Goal: Task Accomplishment & Management: Complete application form

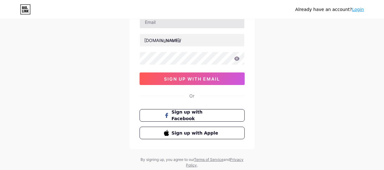
scroll to position [63, 0]
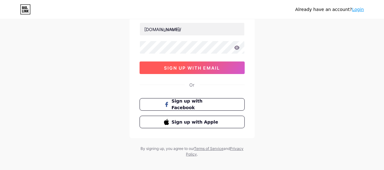
click at [225, 65] on button "sign up with email" at bounding box center [192, 67] width 105 height 13
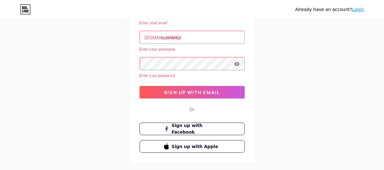
click at [181, 39] on input "text" at bounding box center [192, 37] width 105 height 13
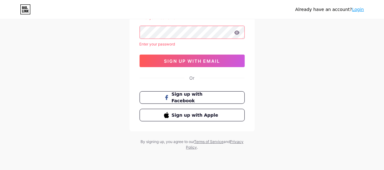
scroll to position [0, 0]
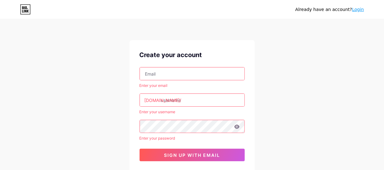
click at [356, 10] on link "Login" at bounding box center [358, 9] width 12 height 5
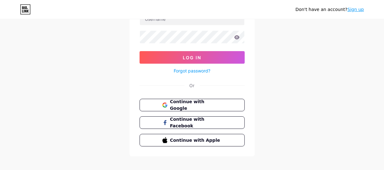
scroll to position [60, 0]
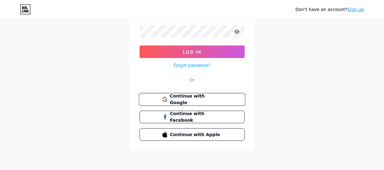
click at [207, 96] on span "Continue with Google" at bounding box center [196, 99] width 52 height 13
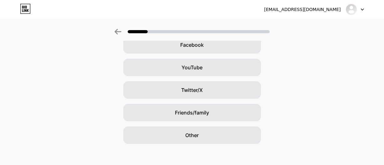
scroll to position [105, 0]
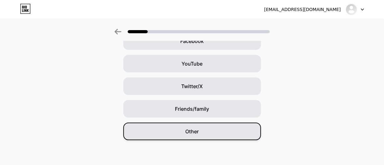
click at [196, 131] on span "Other" at bounding box center [191, 131] width 13 height 8
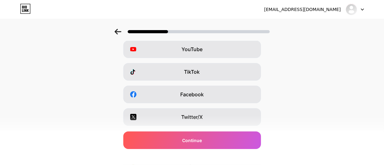
scroll to position [63, 0]
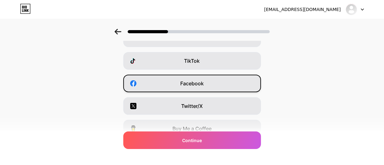
click at [237, 83] on div "Facebook" at bounding box center [192, 83] width 138 height 18
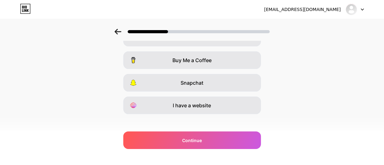
scroll to position [136, 0]
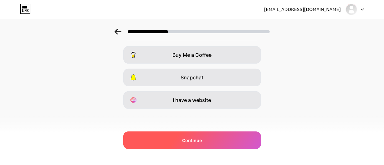
click at [199, 135] on div "Continue" at bounding box center [192, 140] width 138 height 18
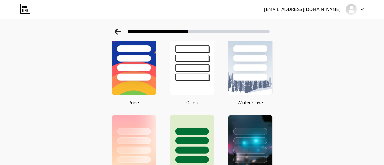
scroll to position [0, 0]
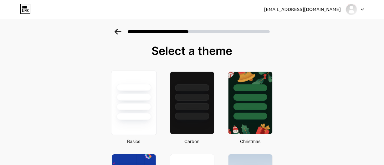
click at [129, 93] on div at bounding box center [133, 96] width 35 height 7
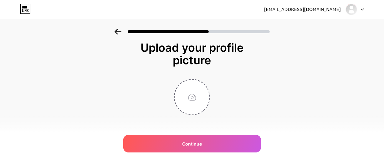
scroll to position [9, 0]
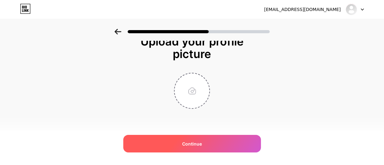
click at [211, 139] on div "Continue" at bounding box center [192, 144] width 138 height 18
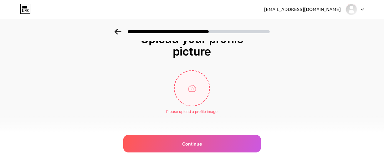
scroll to position [18, 0]
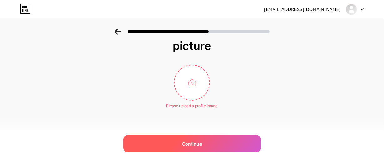
click at [196, 140] on span "Continue" at bounding box center [192, 143] width 20 height 7
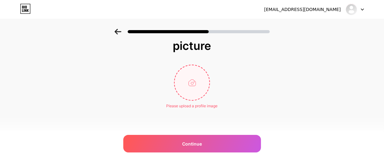
click at [191, 79] on input "file" at bounding box center [192, 82] width 35 height 35
type input "C:\fakepath\photo_2025-10-08_14-15-16.jpg"
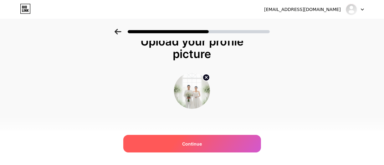
click at [214, 144] on div "Continue" at bounding box center [192, 144] width 138 height 18
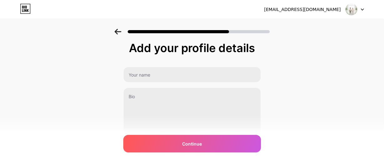
scroll to position [0, 0]
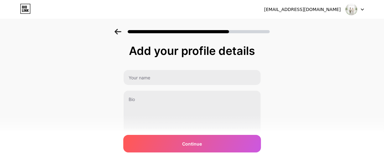
click at [121, 29] on icon at bounding box center [118, 32] width 7 height 6
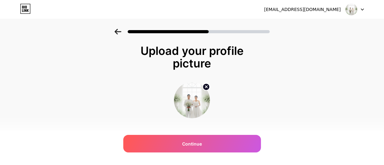
click at [207, 86] on icon at bounding box center [206, 86] width 2 height 2
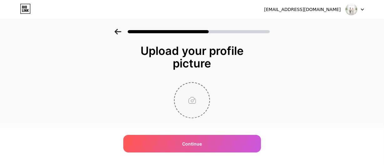
click at [197, 102] on input "file" at bounding box center [192, 100] width 35 height 35
type input "C:\fakepath\Untitled design.jpg"
click at [101, 2] on div "[EMAIL_ADDRESS][DOMAIN_NAME] Logout" at bounding box center [192, 9] width 384 height 19
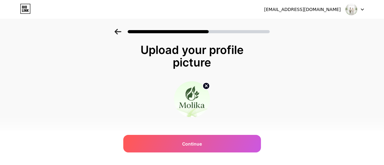
scroll to position [9, 0]
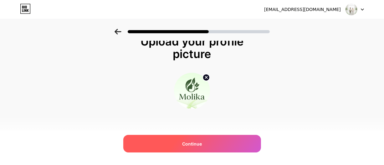
click at [214, 138] on div "Continue" at bounding box center [192, 144] width 138 height 18
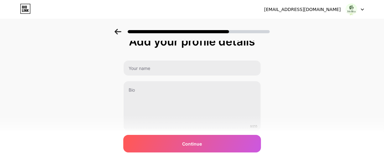
scroll to position [0, 0]
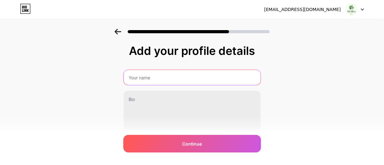
click at [186, 74] on input "text" at bounding box center [192, 77] width 137 height 15
type input "[PERSON_NAME]"
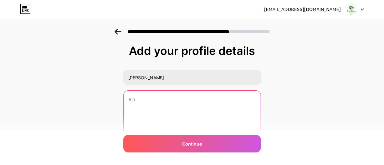
click at [143, 103] on textarea at bounding box center [192, 115] width 137 height 50
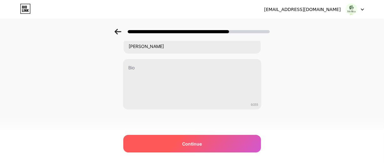
click at [179, 142] on div "Continue" at bounding box center [192, 144] width 138 height 18
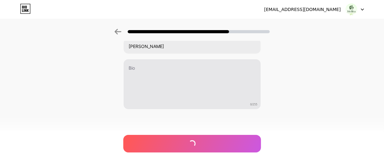
scroll to position [0, 0]
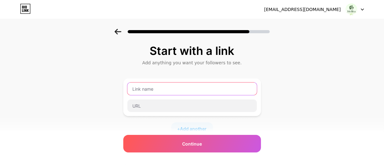
click at [193, 89] on input "text" at bounding box center [192, 88] width 130 height 13
type input "ទ"
type input "Telegram"
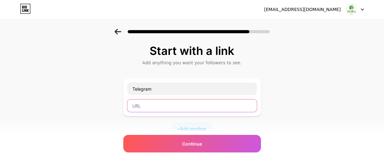
click at [165, 106] on input "text" at bounding box center [192, 105] width 130 height 13
paste input "[URL][DOMAIN_NAME]"
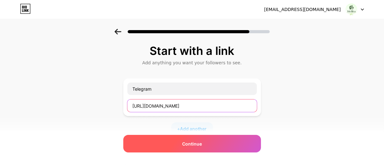
type input "[URL][DOMAIN_NAME]"
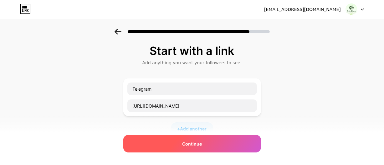
click at [196, 140] on span "Continue" at bounding box center [192, 143] width 20 height 7
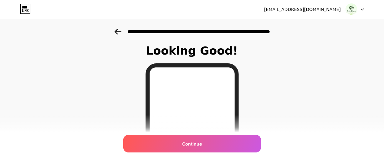
click at [118, 29] on icon at bounding box center [118, 32] width 7 height 6
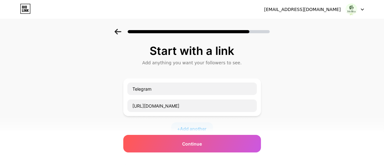
click at [118, 29] on icon at bounding box center [118, 32] width 7 height 6
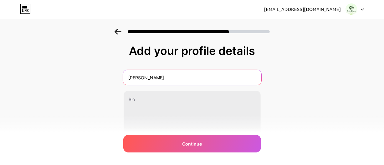
drag, startPoint x: 173, startPoint y: 77, endPoint x: 75, endPoint y: 77, distance: 98.2
click at [75, 77] on div "Add your profile details [PERSON_NAME] 0/255 Continue Error" at bounding box center [192, 100] width 384 height 143
type input "m"
type input "?"
type input "ម៉ូលីកា"
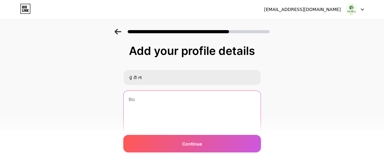
click at [162, 98] on textarea at bounding box center [192, 115] width 137 height 50
paste textarea "ខ្ញុំមានលក់ ឡេលាបមុខកូរ៉េ Aloe Cream ផ្តល់សំណេីម ការពារកំដៅថ្ងៃ មានUV35++ និងផល…"
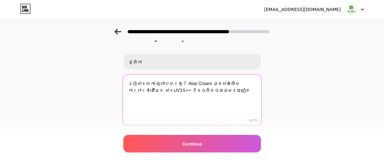
scroll to position [32, 0]
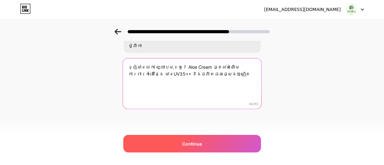
type textarea "ខ្ញុំមានលក់ ឡេលាបមុខកូរ៉េ Aloe Cream ផ្តល់សំណេីម ការពារកំដៅថ្ងៃ មានUV35++ និងផល…"
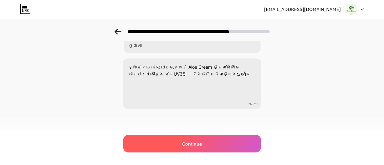
click at [216, 139] on div "Continue" at bounding box center [192, 144] width 138 height 18
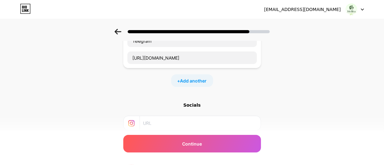
scroll to position [46, 0]
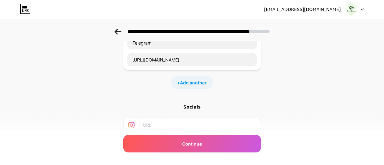
click at [196, 81] on span "Add another" at bounding box center [193, 82] width 27 height 7
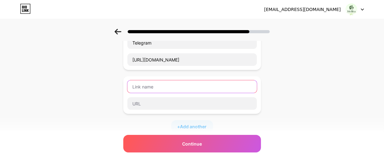
click at [202, 86] on input "text" at bounding box center [192, 86] width 130 height 13
type input "ធ"
type input "Facebook Page"
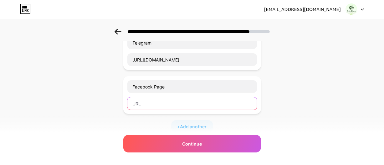
click at [155, 101] on input "text" at bounding box center [192, 103] width 130 height 13
paste input "[URL][DOMAIN_NAME]"
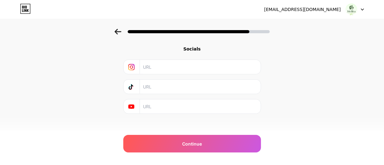
scroll to position [152, 0]
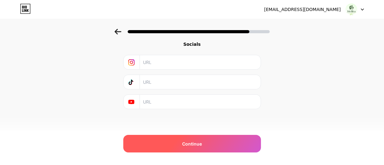
type input "[URL][DOMAIN_NAME]"
click at [212, 144] on div "Continue" at bounding box center [192, 144] width 138 height 18
click at [203, 140] on div "Continue" at bounding box center [192, 144] width 138 height 18
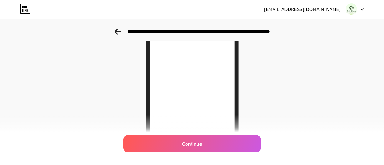
scroll to position [125, 0]
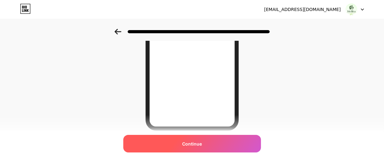
click at [224, 143] on div "Continue" at bounding box center [192, 144] width 138 height 18
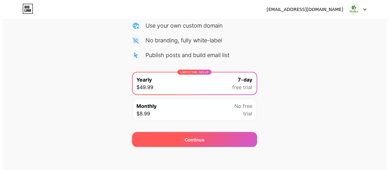
scroll to position [82, 0]
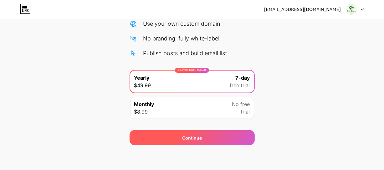
click at [205, 136] on div "Continue" at bounding box center [192, 137] width 125 height 15
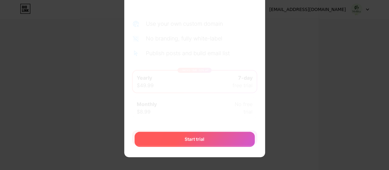
scroll to position [100, 0]
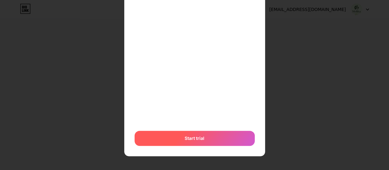
click at [190, 133] on div "Start trial" at bounding box center [195, 137] width 120 height 15
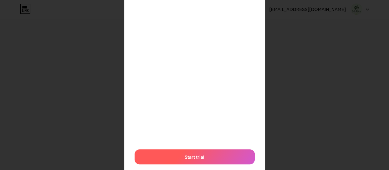
click at [204, 154] on div "Start trial" at bounding box center [195, 156] width 120 height 15
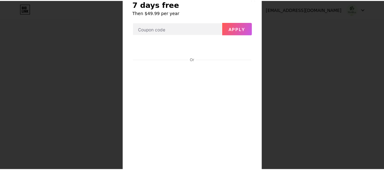
scroll to position [0, 0]
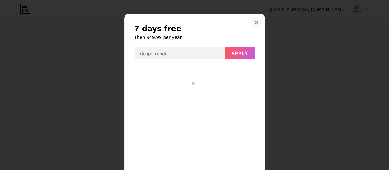
click at [255, 21] on icon at bounding box center [255, 22] width 3 height 3
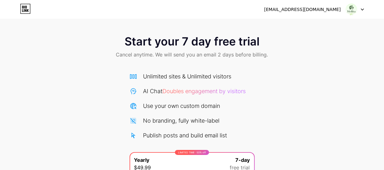
click at [354, 12] on img at bounding box center [351, 9] width 12 height 12
click at [311, 24] on li "Logout" at bounding box center [325, 25] width 78 height 17
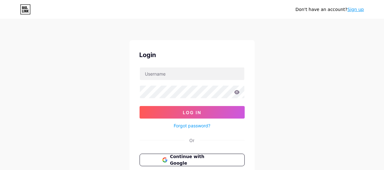
click at [238, 44] on div "Login Log In Forgot password? Or Continue with Google Continue with Facebook Co…" at bounding box center [192, 125] width 125 height 171
